Goal: Check status: Check status

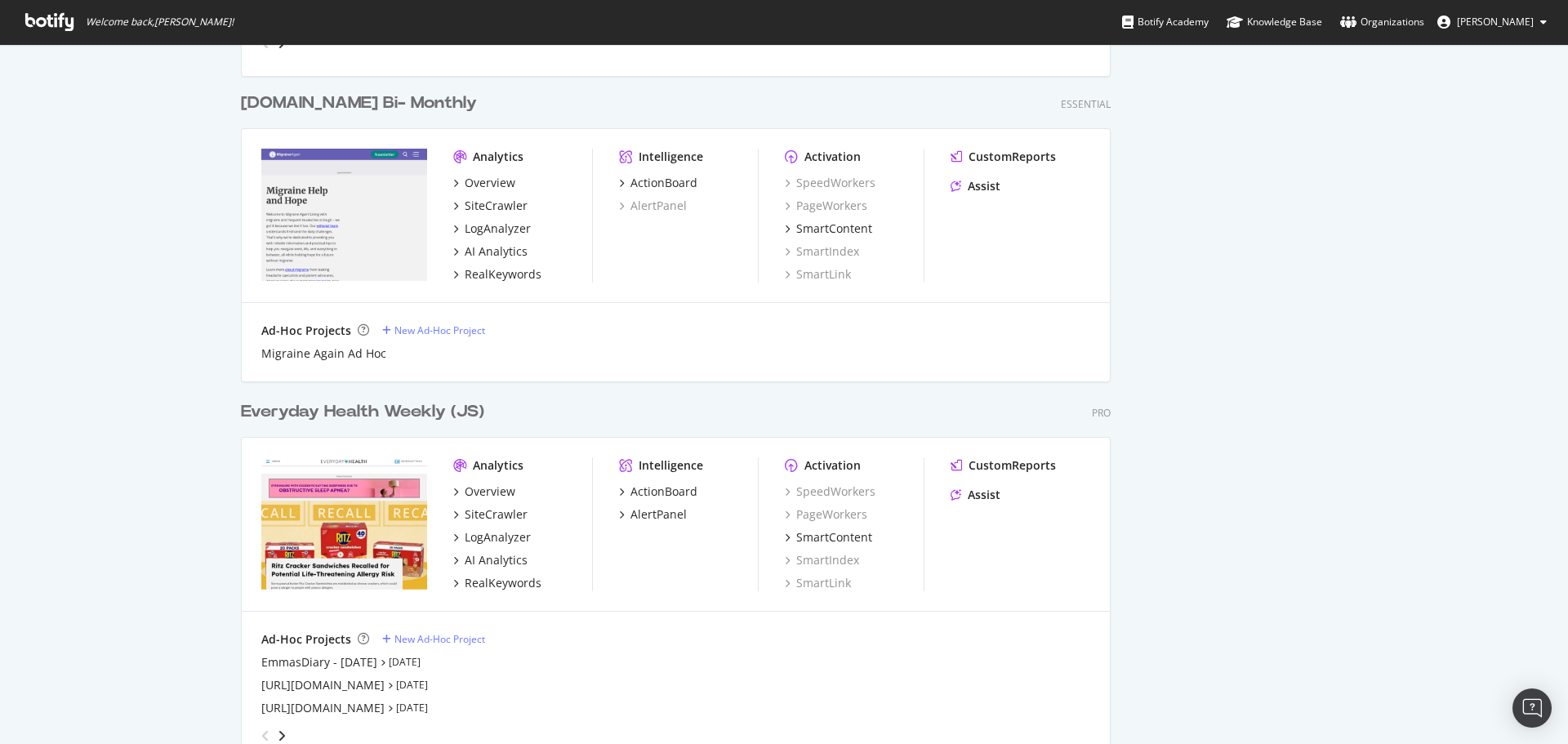
scroll to position [1634, 0]
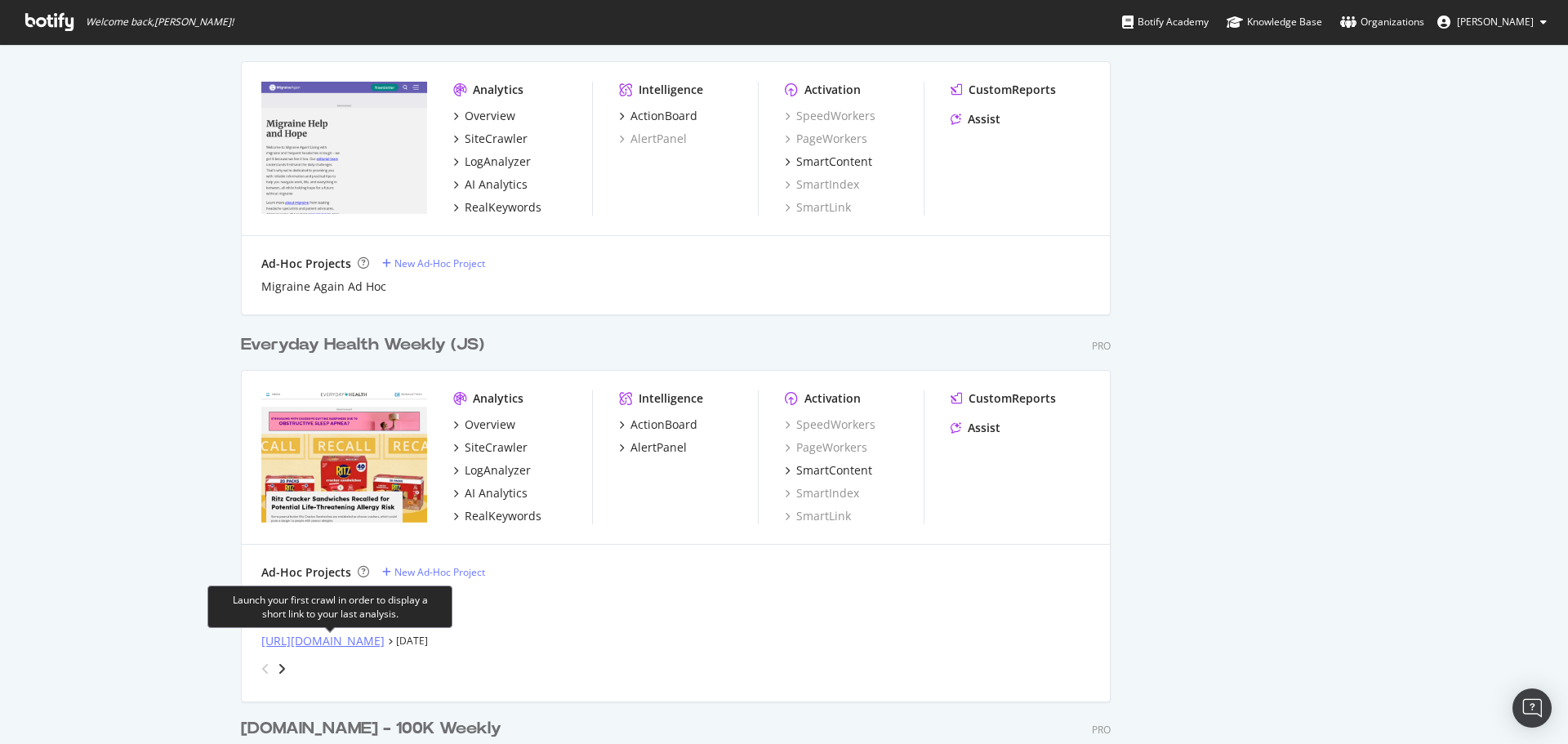
click at [317, 642] on div "[URL][DOMAIN_NAME]" at bounding box center [323, 641] width 123 height 16
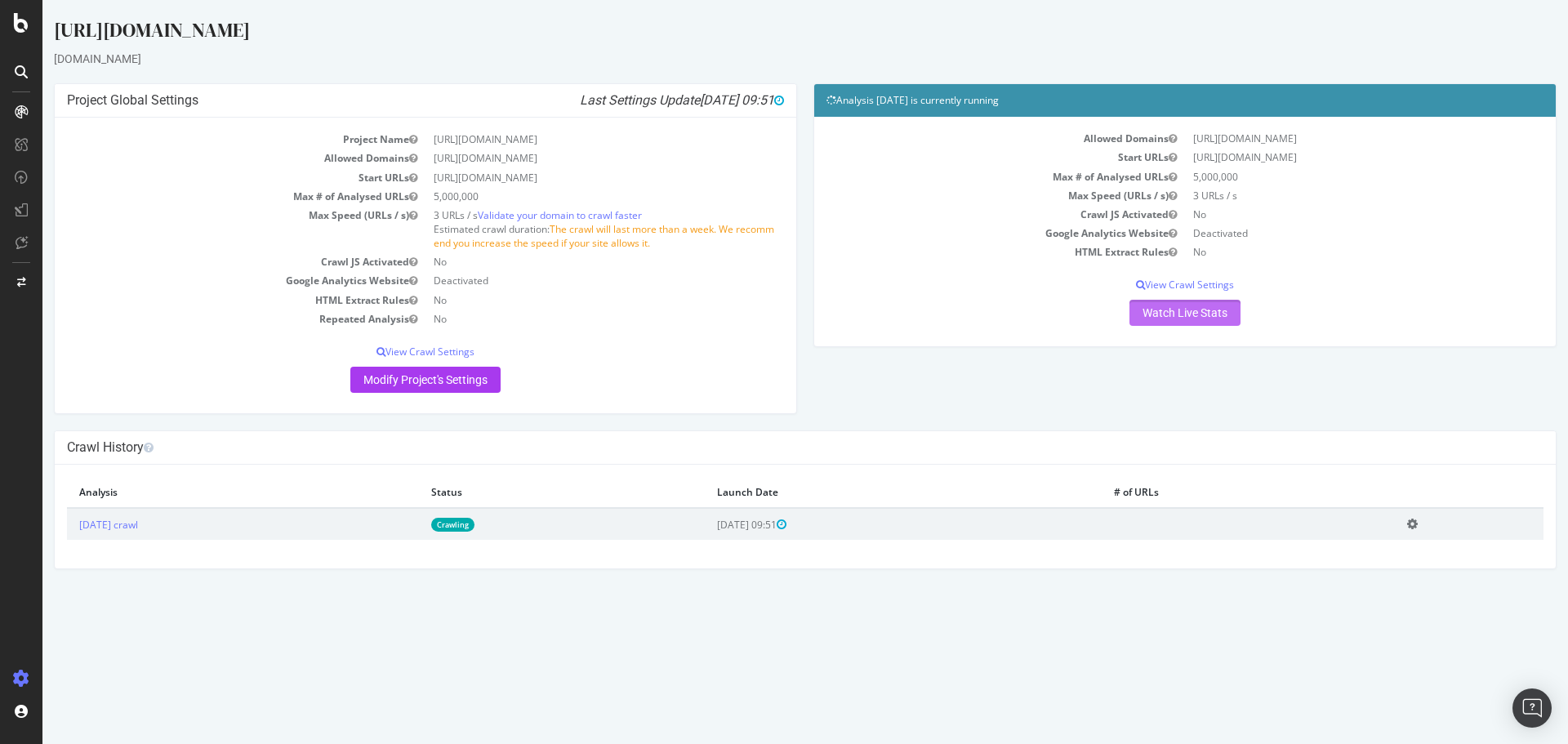
click at [1183, 320] on link "Watch Live Stats" at bounding box center [1184, 312] width 111 height 26
